Goal: Register for event/course

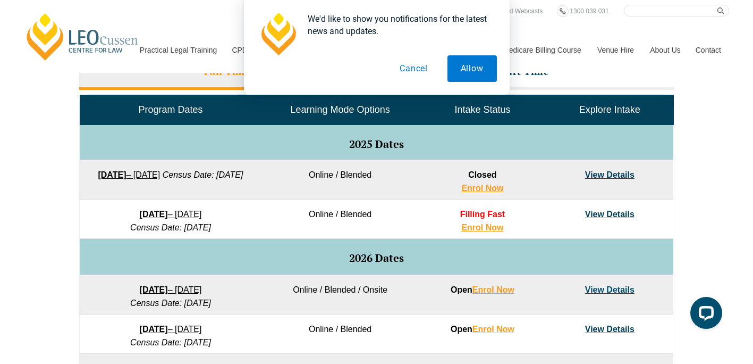
click at [425, 64] on button "Cancel" at bounding box center [413, 68] width 55 height 27
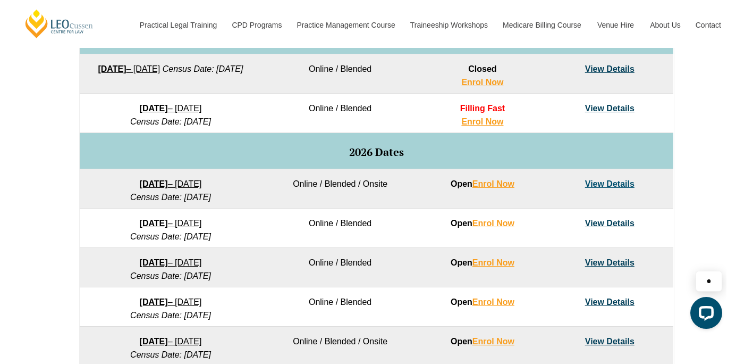
scroll to position [585, 0]
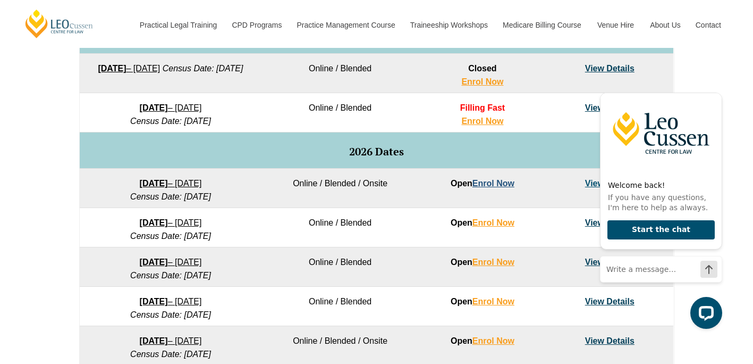
click at [489, 184] on link "Enrol Now" at bounding box center [494, 183] width 42 height 9
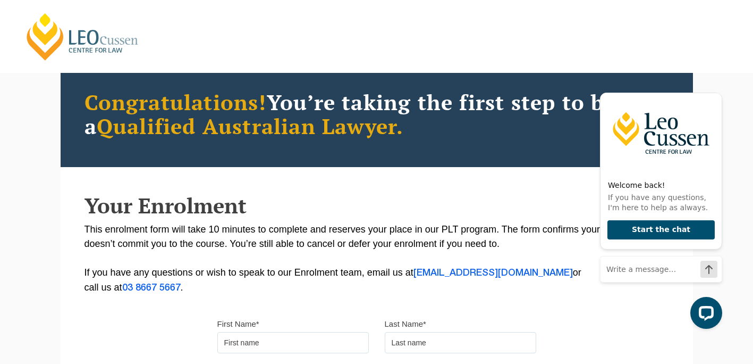
scroll to position [106, 0]
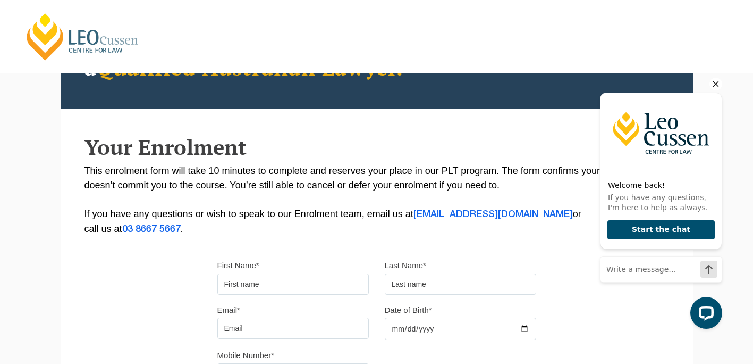
click at [717, 87] on icon "Hide greeting" at bounding box center [716, 84] width 13 height 13
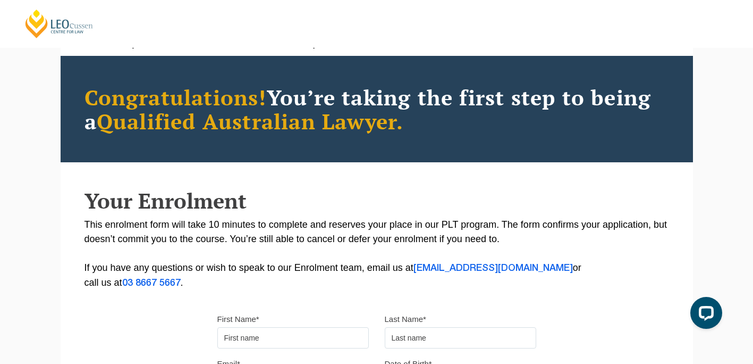
scroll to position [53, 0]
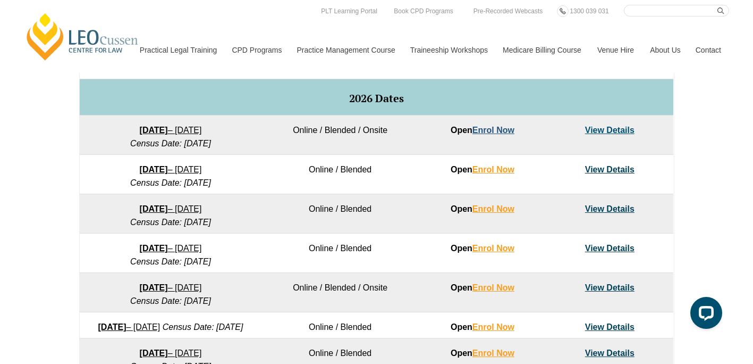
click at [506, 130] on link "Enrol Now" at bounding box center [494, 129] width 42 height 9
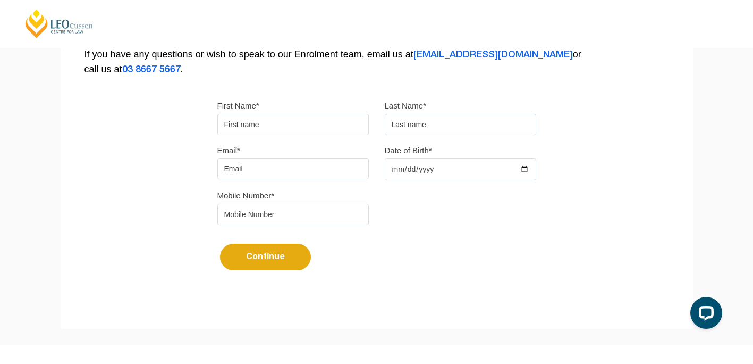
click at [313, 119] on input "First Name*" at bounding box center [293, 124] width 152 height 21
type input "Liam"
type input "Weber"
type input "liam.weber55@outlook.com"
type input "0422696281"
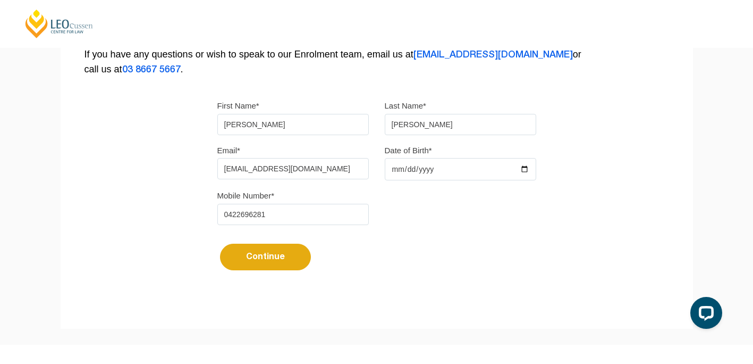
click at [421, 164] on input "Date of Birth*" at bounding box center [461, 169] width 152 height 22
click at [522, 168] on input "Date of Birth*" at bounding box center [461, 169] width 152 height 22
type input "2002-10-09"
click at [300, 259] on button "Continue" at bounding box center [265, 256] width 91 height 27
select select
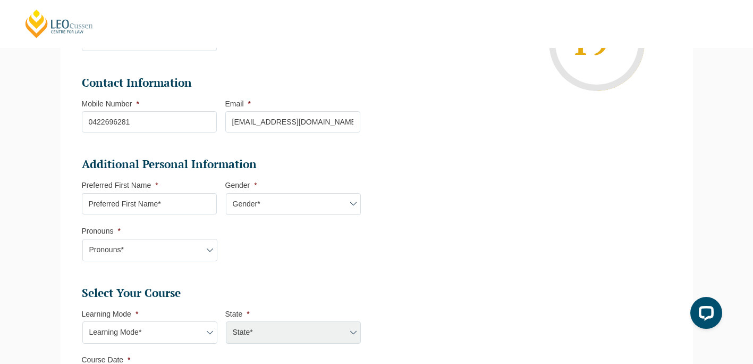
scroll to position [251, 0]
click at [192, 204] on input "Preferred First Name *" at bounding box center [149, 202] width 135 height 21
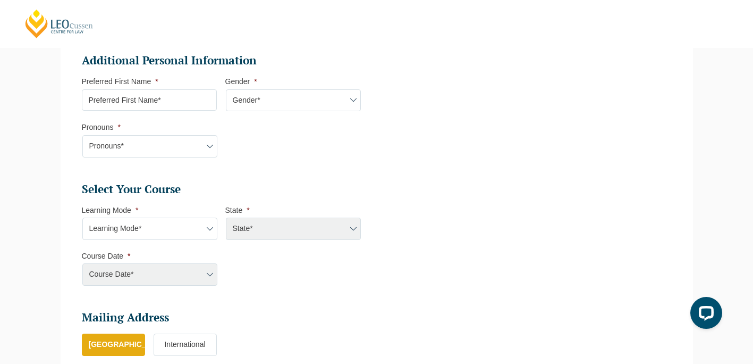
scroll to position [358, 0]
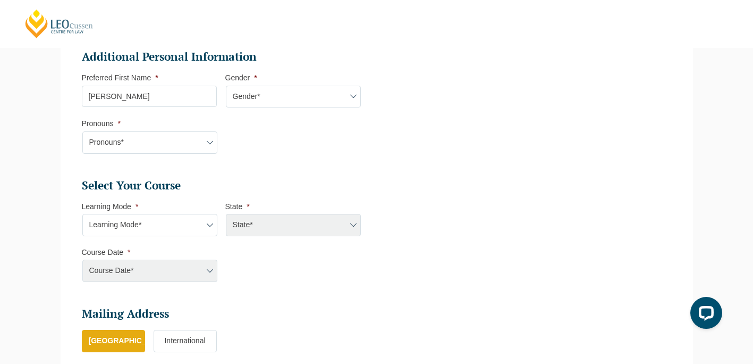
type input "Liam"
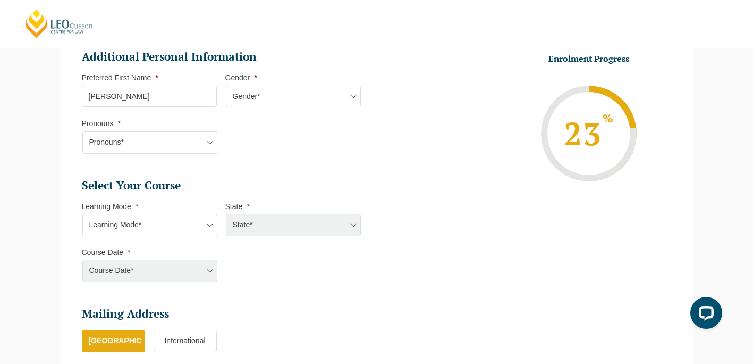
click at [326, 94] on select "Gender* Male Female Nonbinary Intersex Prefer not to disclose Other" at bounding box center [293, 97] width 135 height 22
select select "Male"
click at [226, 86] on select "Gender* Male Female Nonbinary Intersex Prefer not to disclose Other" at bounding box center [293, 97] width 135 height 22
click at [175, 142] on select "Pronouns* She/Her/Hers He/Him/His They/Them/Theirs Other Prefer not to disclose" at bounding box center [149, 142] width 135 height 22
select select "He/Him/His"
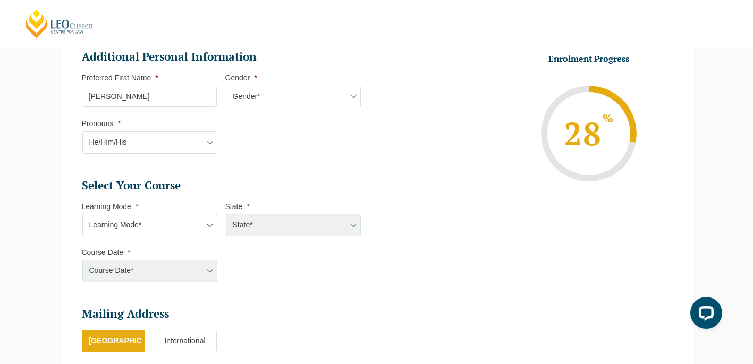
click at [82, 131] on select "Pronouns* She/Her/Hers He/Him/His They/Them/Theirs Other Prefer not to disclose" at bounding box center [149, 142] width 135 height 22
click at [207, 224] on select "Learning Mode* Online Full Time Learning Online Part Time Learning Blended Full…" at bounding box center [149, 225] width 135 height 22
select select "Onsite Full Time Learning"
click at [82, 214] on select "Learning Mode* Online Full Time Learning Online Part Time Learning Blended Full…" at bounding box center [149, 225] width 135 height 22
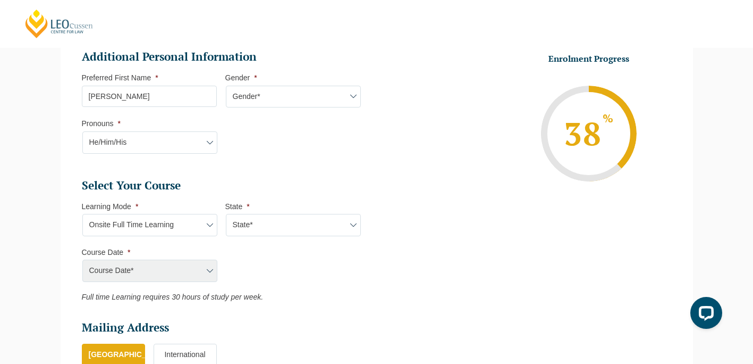
click at [316, 228] on select "State* VIC" at bounding box center [293, 225] width 135 height 22
select select "VIC"
click at [226, 214] on select "State* VIC" at bounding box center [293, 225] width 135 height 22
click at [186, 267] on select "Course Date* January 2026 (27-Jan-2026 to 12-Jun-2026) August 2026 (03-Aug-2026…" at bounding box center [149, 270] width 135 height 22
select select "January 2026 (27-Jan-2026 to 12-Jun-2026)"
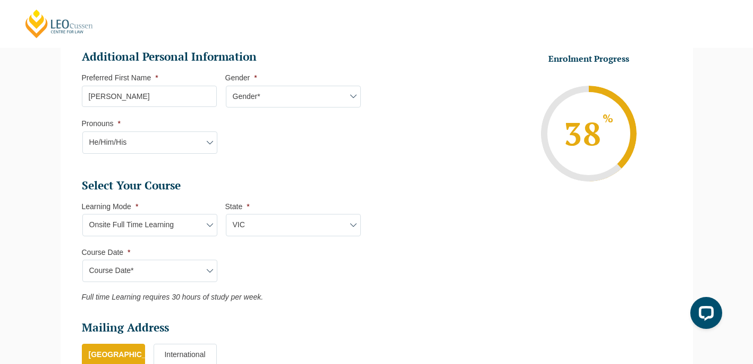
click at [82, 259] on select "Course Date* January 2026 (27-Jan-2026 to 12-Jun-2026) August 2026 (03-Aug-2026…" at bounding box center [149, 270] width 135 height 22
type input "Intake 01 January 2026 FT"
type input "Practical Legal Training (VIC)"
select select "VIC PLT (JAN) 2026 Full Time Onsite"
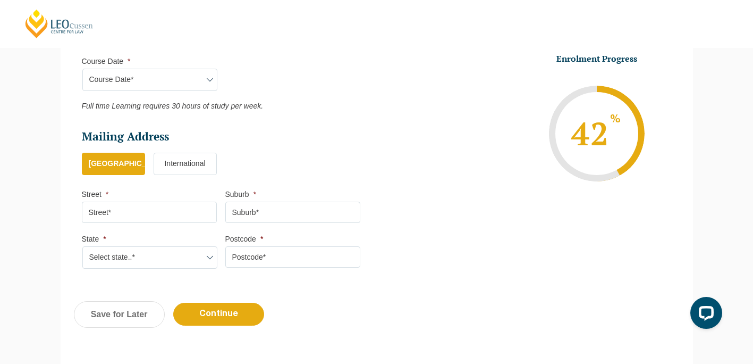
scroll to position [570, 0]
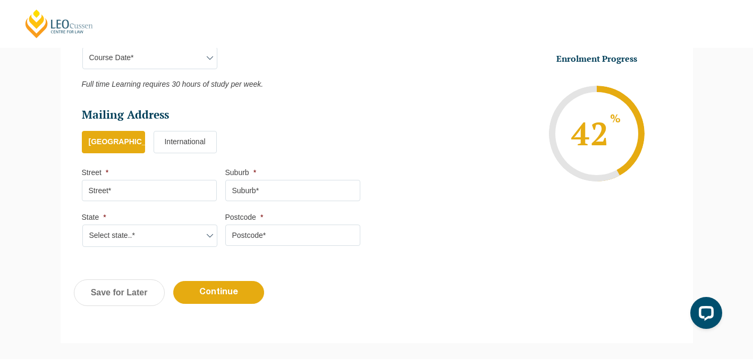
click at [178, 190] on input "Street *" at bounding box center [149, 190] width 135 height 21
click at [263, 150] on ul "Australia International" at bounding box center [225, 147] width 287 height 33
click at [168, 189] on input "Street *" at bounding box center [149, 190] width 135 height 21
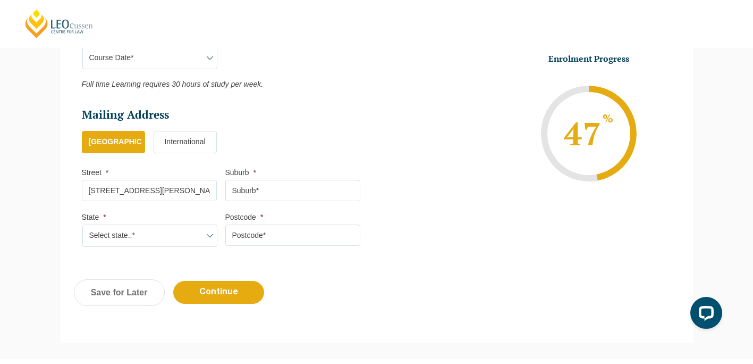
click at [279, 194] on input "Suburb *" at bounding box center [292, 190] width 135 height 21
click at [191, 189] on input "Unit 15 482-484 Sandy Bay Rd, SANDY BAY TAS 7005" at bounding box center [149, 190] width 135 height 21
drag, startPoint x: 190, startPoint y: 191, endPoint x: 246, endPoint y: 196, distance: 56.0
click at [246, 164] on ul "Mailing Address Mailing Country * Australia International Street * Unit 15 482-…" at bounding box center [225, 135] width 287 height 57
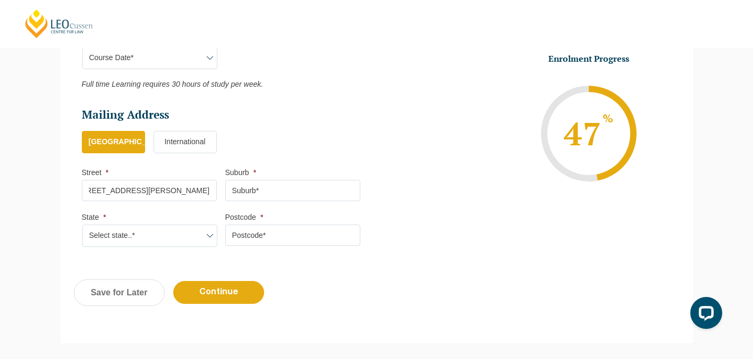
scroll to position [0, 0]
type input "Unit 15 482-484 Sandy Bay Rd"
click at [294, 129] on ul "Mailing Address Mailing Country * Australia International Street * Unit 15 482-…" at bounding box center [225, 135] width 287 height 57
click at [233, 237] on input "Postcode *" at bounding box center [292, 234] width 135 height 21
type input "7005"
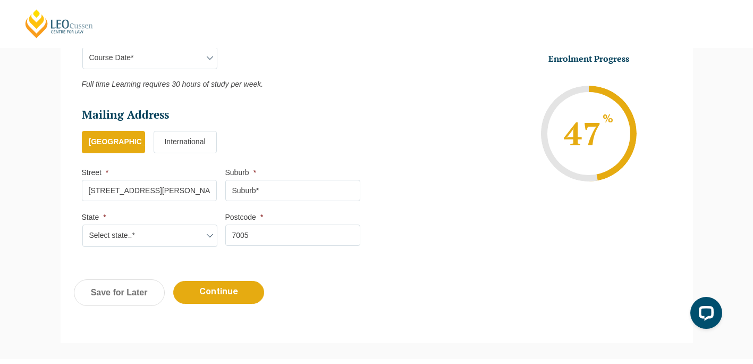
click at [134, 194] on input "Unit 15 482-484 Sandy Bay Rd" at bounding box center [149, 190] width 135 height 21
click at [115, 190] on input "Unit 15 482-484 Sandy Bay Rd" at bounding box center [149, 190] width 135 height 21
type input "15/482-484 Sandy Bay Rd"
click at [246, 192] on input "Suburb *" at bounding box center [292, 190] width 135 height 21
type input "Sandy Bay"
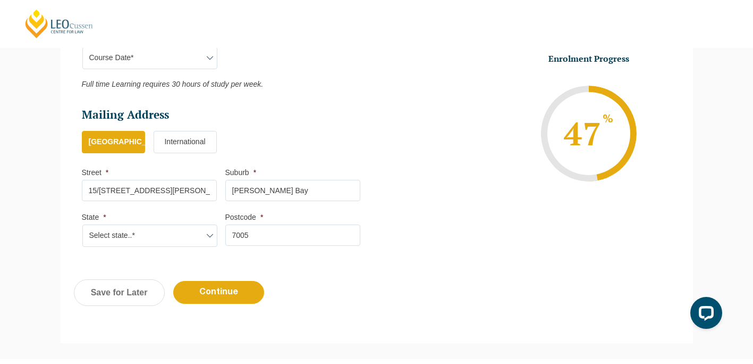
click at [171, 186] on input "15/482-484 Sandy Bay Rd" at bounding box center [149, 190] width 135 height 21
type input "15/482-484 Sandy Bay Road"
click at [174, 231] on select "Select state..* VIC WA QLD SA NSW NT ACT TAS" at bounding box center [149, 235] width 135 height 22
select select "TAS"
click at [82, 224] on select "Select state..* VIC WA QLD SA NSW NT ACT TAS" at bounding box center [149, 235] width 135 height 22
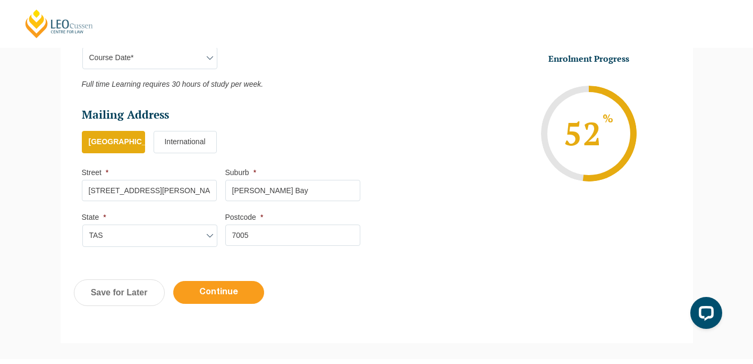
click at [238, 294] on input "Continue" at bounding box center [218, 292] width 91 height 23
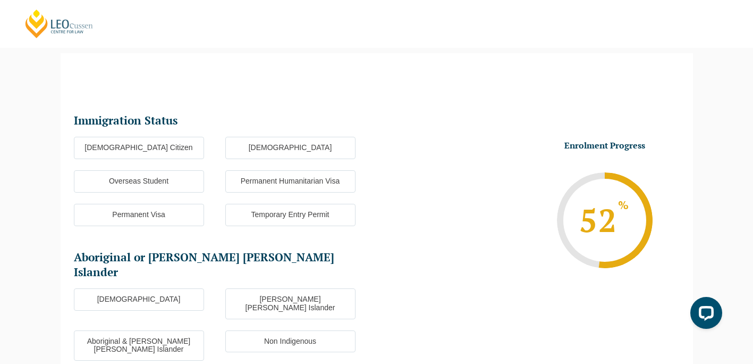
scroll to position [92, 0]
click at [187, 147] on label "Australian Citizen" at bounding box center [139, 148] width 130 height 22
click at [0, 0] on input "Australian Citizen" at bounding box center [0, 0] width 0 height 0
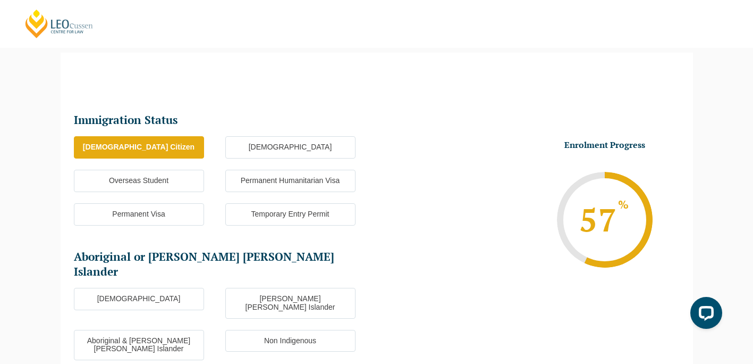
scroll to position [198, 0]
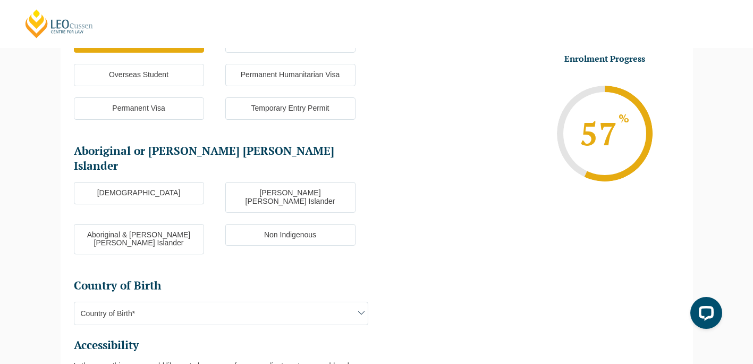
click at [305, 224] on label "Non Indigenous" at bounding box center [290, 235] width 130 height 22
click at [0, 0] on input "Non Indigenous" at bounding box center [0, 0] width 0 height 0
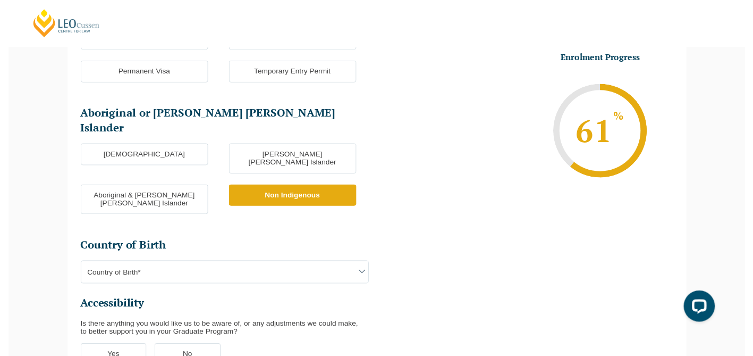
scroll to position [358, 0]
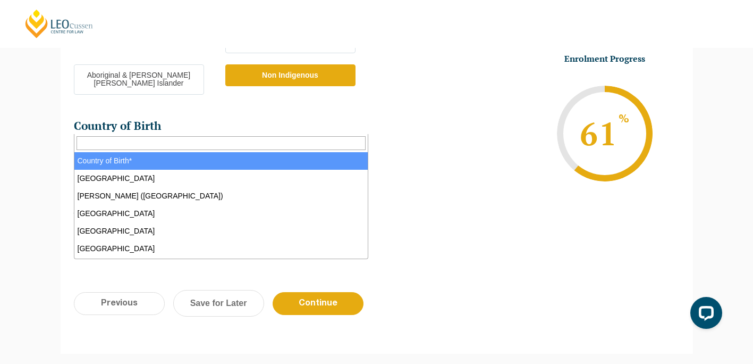
click at [348, 142] on span "Country of Birth*" at bounding box center [220, 153] width 293 height 22
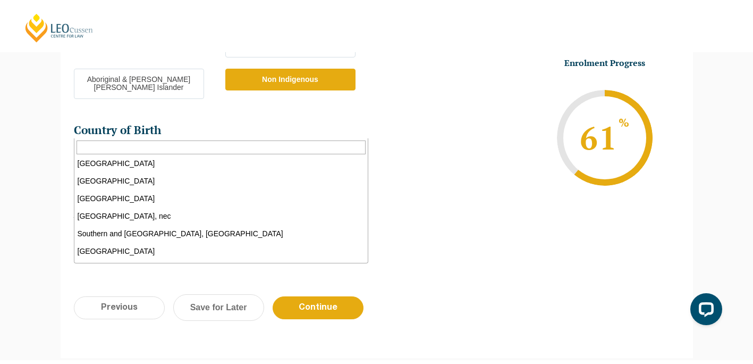
scroll to position [3562, 0]
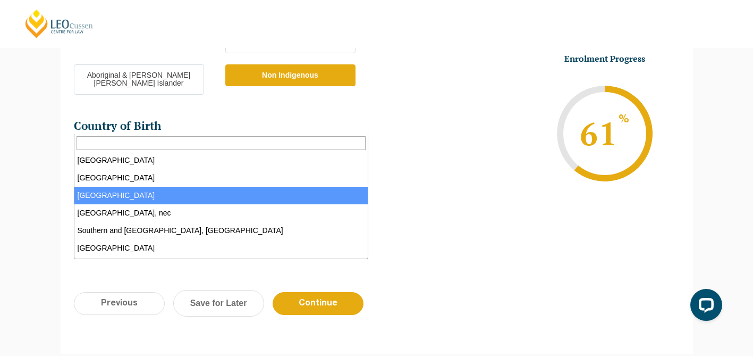
select select "South Africa 9225"
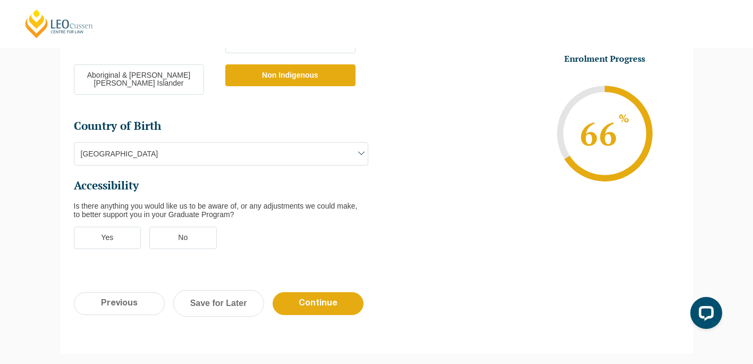
click at [166, 226] on label "No" at bounding box center [183, 237] width 68 height 22
click at [0, 0] on input "No" at bounding box center [0, 0] width 0 height 0
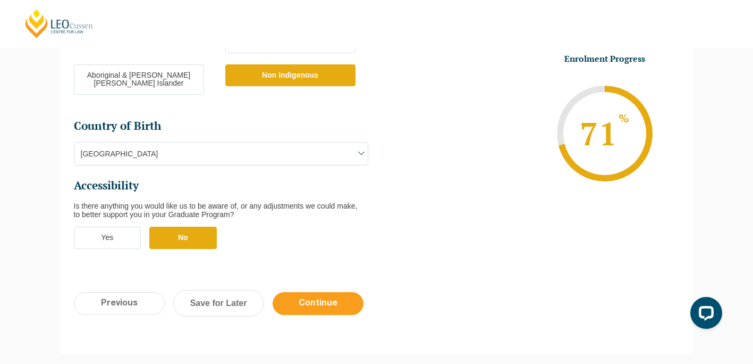
click at [319, 292] on input "Continue" at bounding box center [318, 303] width 91 height 23
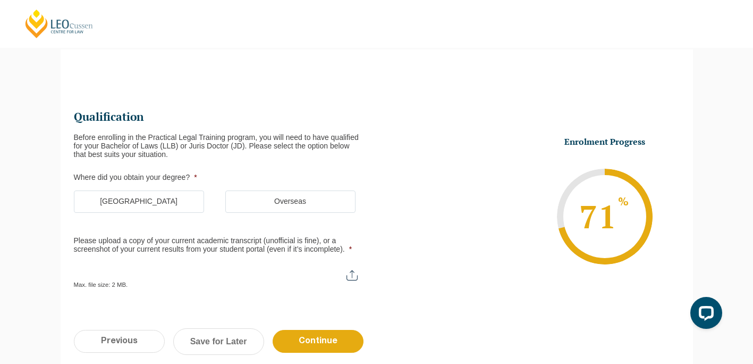
scroll to position [92, 0]
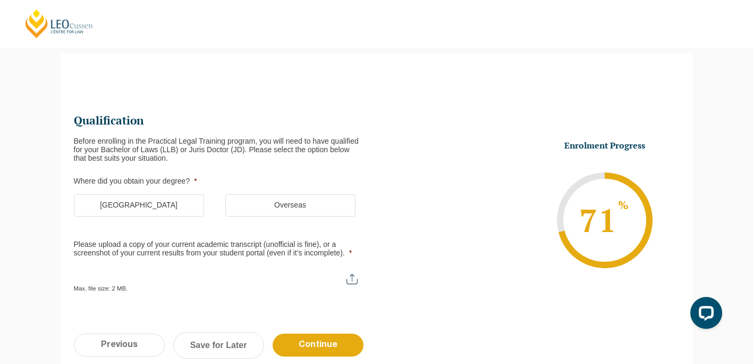
click at [264, 206] on label "Overseas" at bounding box center [290, 205] width 130 height 22
click at [0, 0] on input "Overseas" at bounding box center [0, 0] width 0 height 0
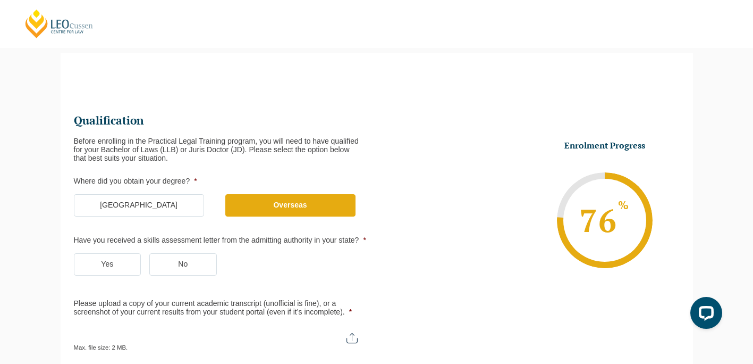
click at [136, 209] on label "Australia" at bounding box center [139, 205] width 130 height 22
click at [0, 0] on input "Australia" at bounding box center [0, 0] width 0 height 0
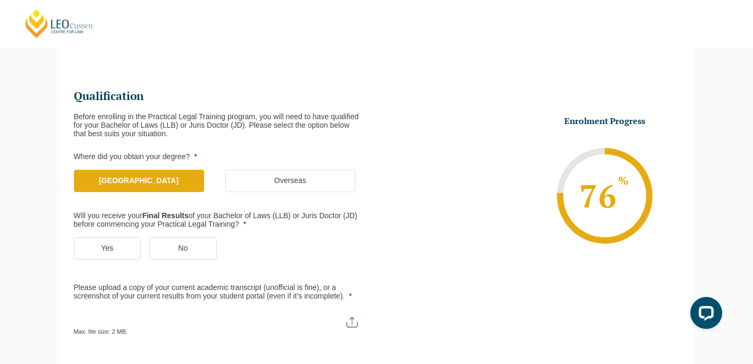
scroll to position [145, 0]
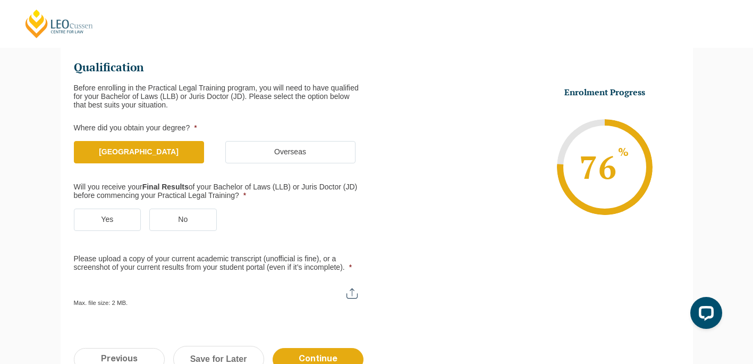
click at [107, 223] on label "Yes" at bounding box center [108, 219] width 68 height 22
click at [0, 0] on input "Yes" at bounding box center [0, 0] width 0 height 0
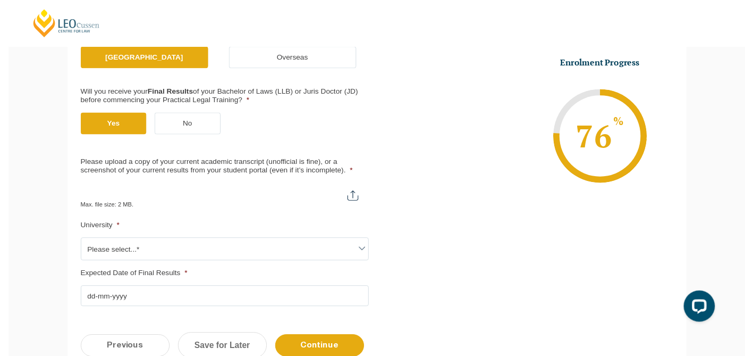
scroll to position [251, 0]
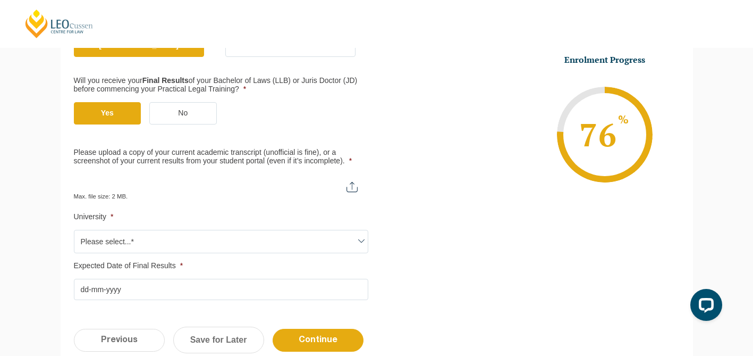
click at [313, 239] on span "Please select...*" at bounding box center [220, 241] width 293 height 22
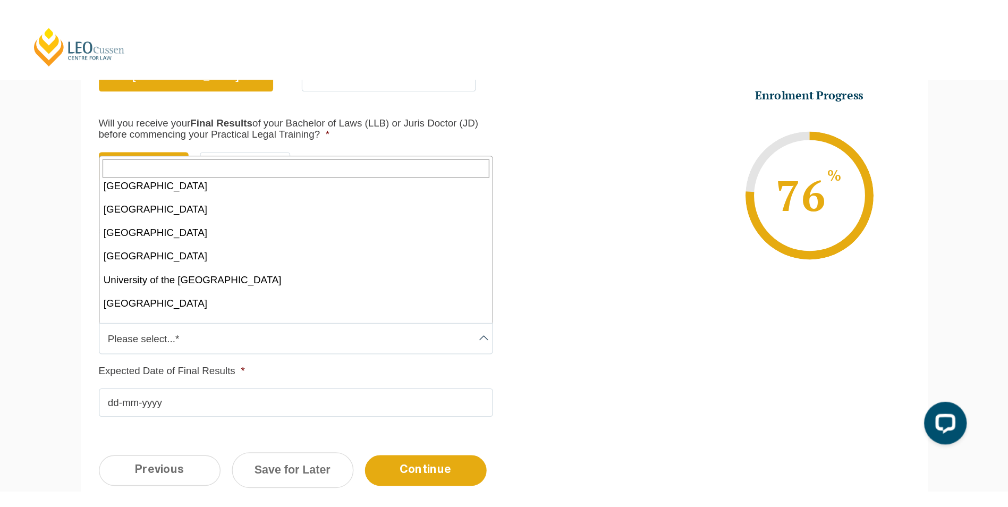
scroll to position [585, 0]
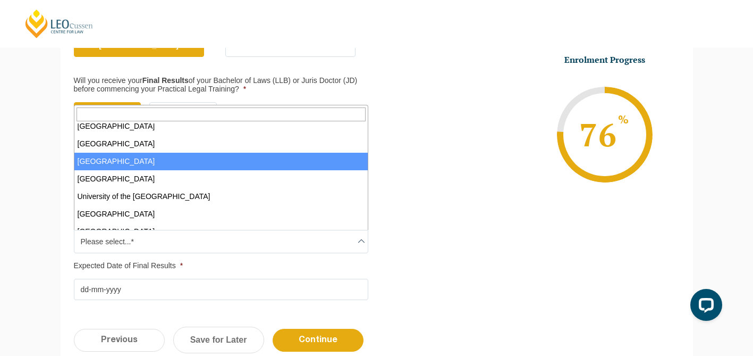
select select "University of Tasmania"
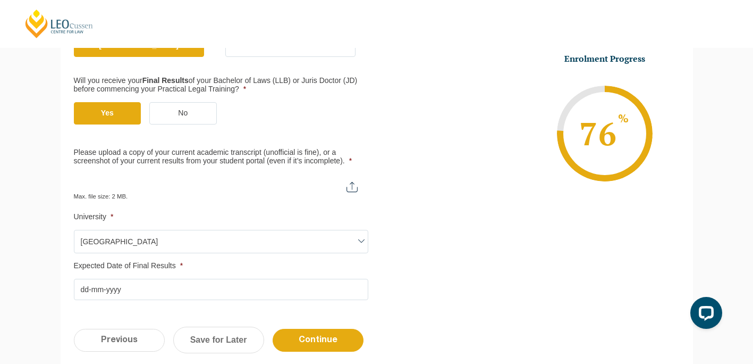
click at [201, 288] on input "Expected Date of Final Results *" at bounding box center [221, 289] width 295 height 21
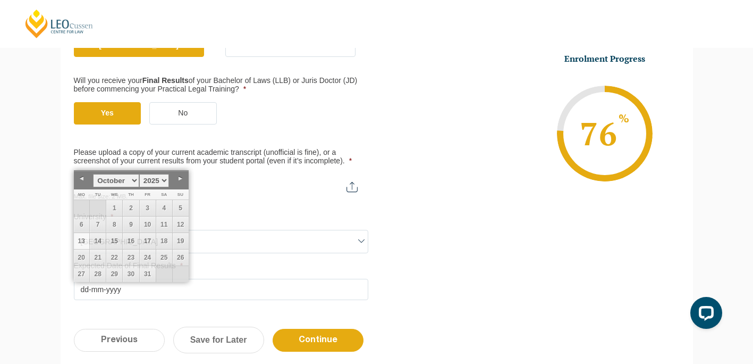
click at [388, 266] on ul "Qualification Before enrolling in the Practical Legal Training program, you wil…" at bounding box center [377, 126] width 606 height 348
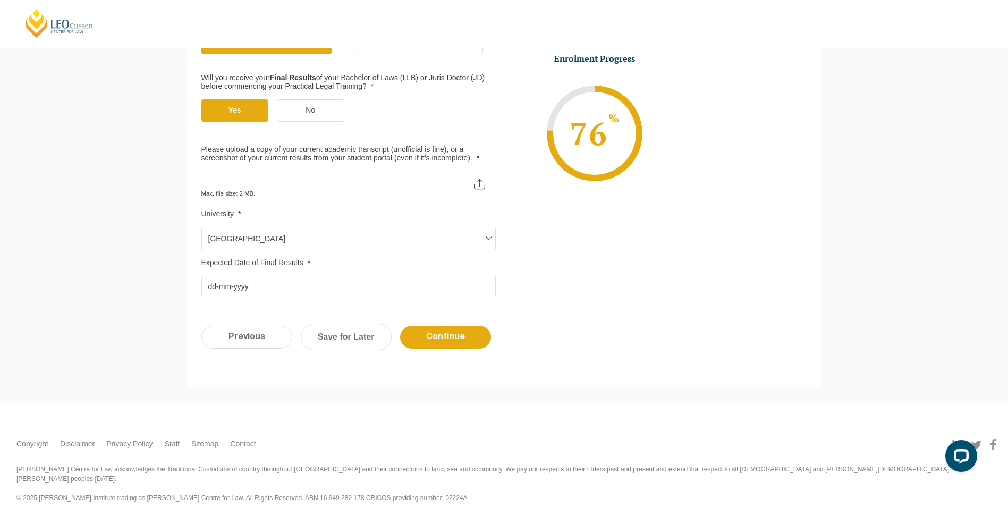
scroll to position [256, 0]
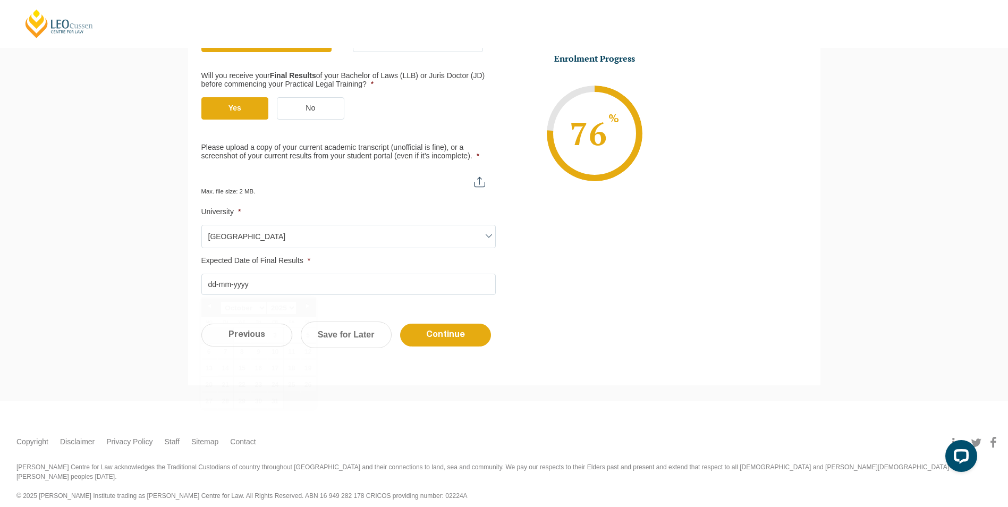
click at [478, 283] on input "Expected Date of Final Results *" at bounding box center [348, 284] width 295 height 21
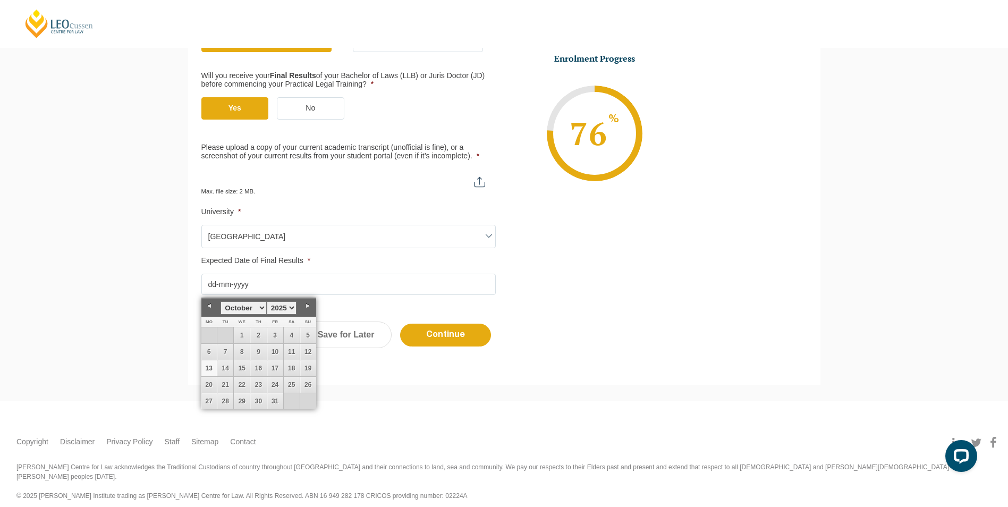
click at [264, 309] on select "January February March April May June July August September October November De…" at bounding box center [244, 307] width 46 height 13
click at [277, 335] on link "5" at bounding box center [275, 335] width 16 height 16
type input "05-12-2025"
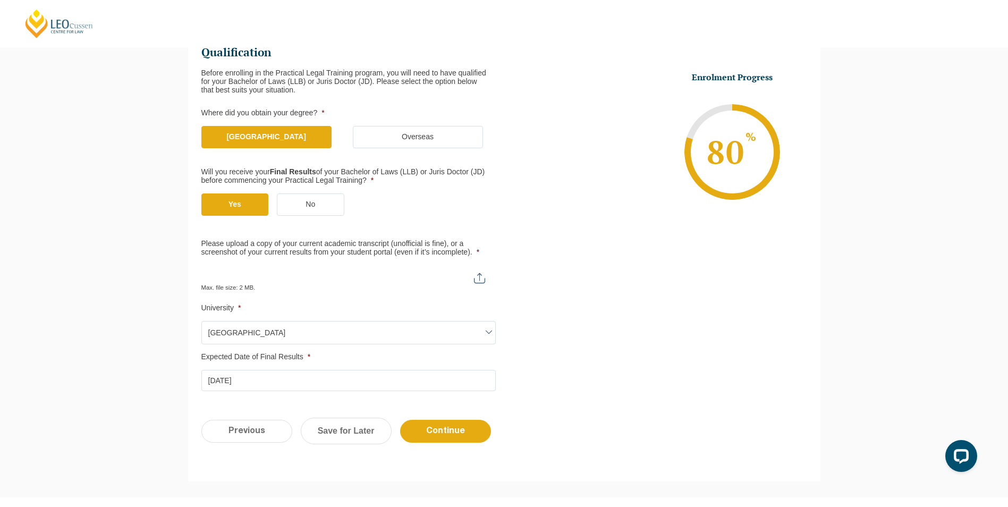
scroll to position [159, 0]
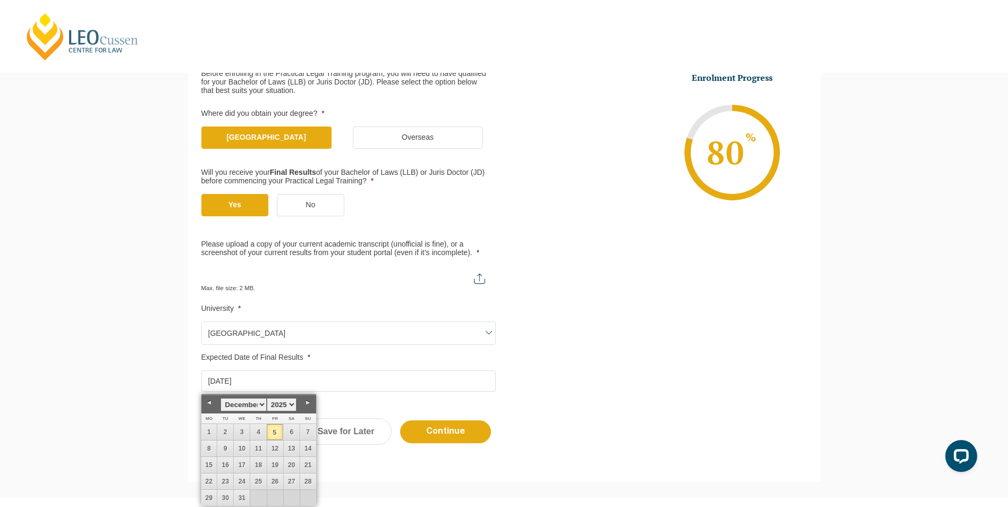
click at [514, 363] on ul "Qualification Before enrolling in the Practical Legal Training program, you wil…" at bounding box center [504, 218] width 606 height 348
